Goal: Transaction & Acquisition: Purchase product/service

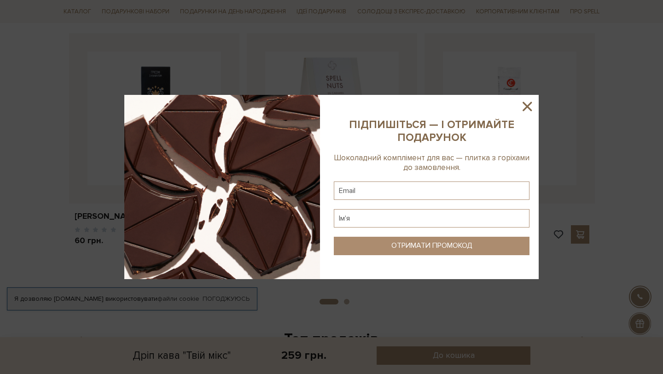
scroll to position [623, 0]
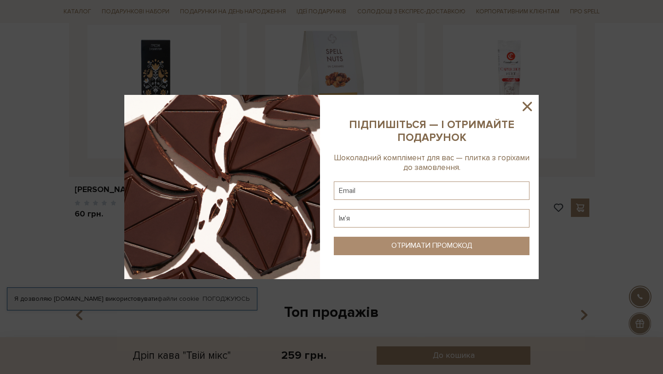
click at [532, 101] on icon at bounding box center [527, 107] width 16 height 16
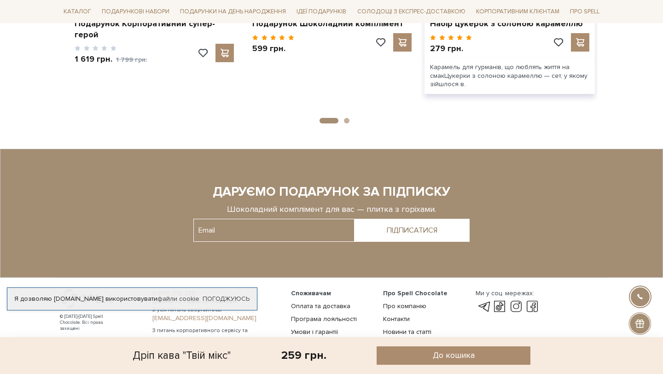
scroll to position [1180, 0]
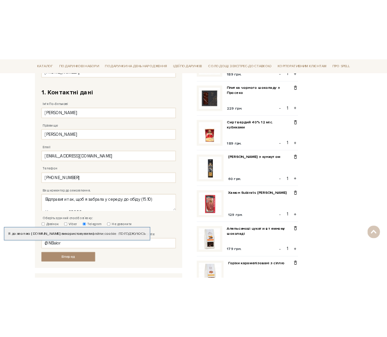
scroll to position [492, 0]
